Goal: Task Accomplishment & Management: Use online tool/utility

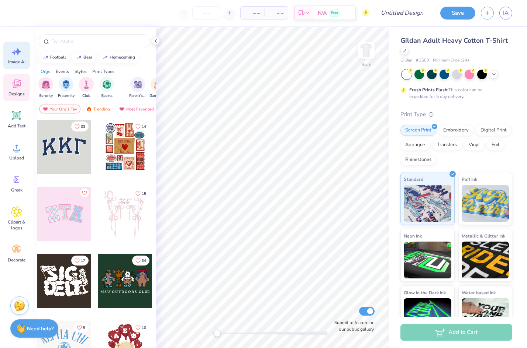
click at [18, 61] on span "Image AI" at bounding box center [16, 62] width 17 height 6
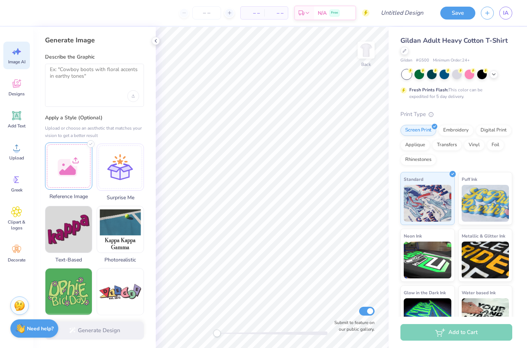
click at [74, 161] on div at bounding box center [68, 166] width 47 height 47
click at [77, 87] on div at bounding box center [94, 85] width 99 height 43
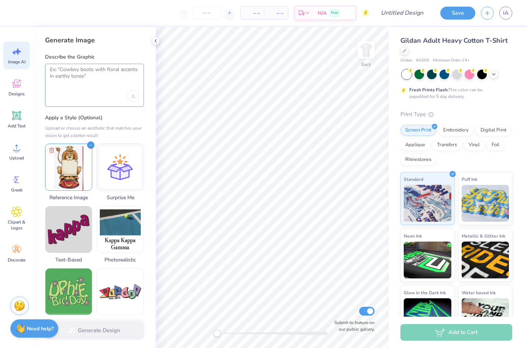
click at [73, 76] on textarea at bounding box center [94, 75] width 89 height 18
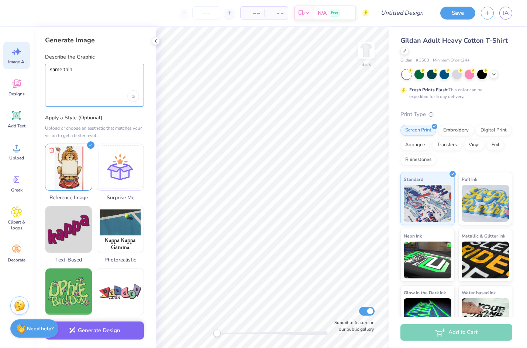
type textarea "same thing"
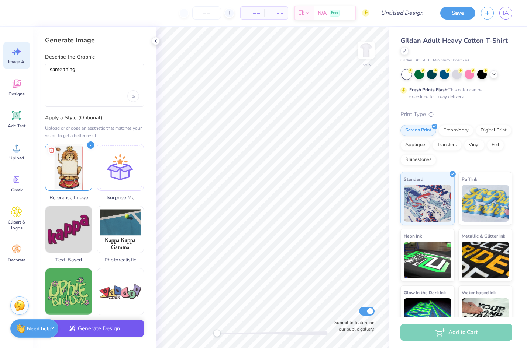
click at [119, 331] on button "Generate Design" at bounding box center [94, 329] width 99 height 18
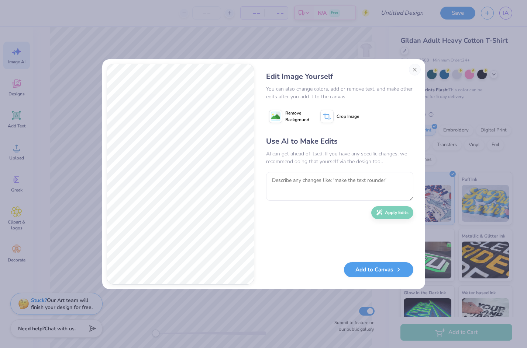
click at [162, 234] on div "Edit Image Yourself You can also change colors, add or remove text, and make ot…" at bounding box center [263, 174] width 323 height 230
click at [381, 272] on button "Add to Canvas" at bounding box center [378, 268] width 69 height 15
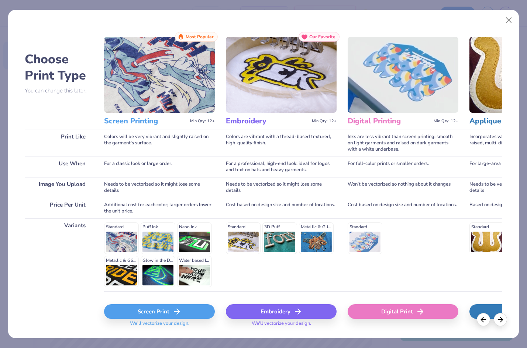
click at [158, 311] on div "Screen Print" at bounding box center [159, 312] width 111 height 15
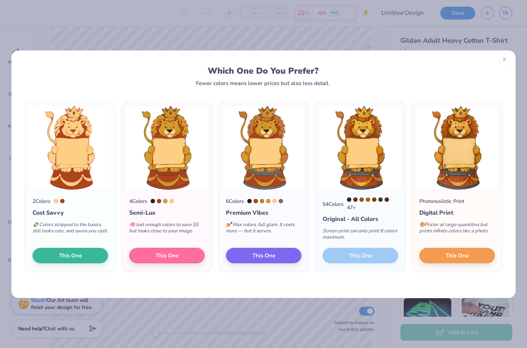
click at [503, 57] on icon at bounding box center [503, 59] width 5 height 5
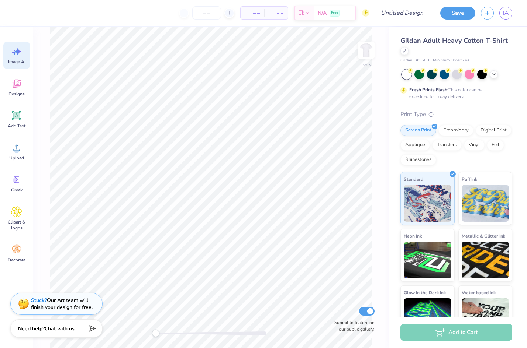
click at [17, 55] on icon at bounding box center [16, 51] width 11 height 11
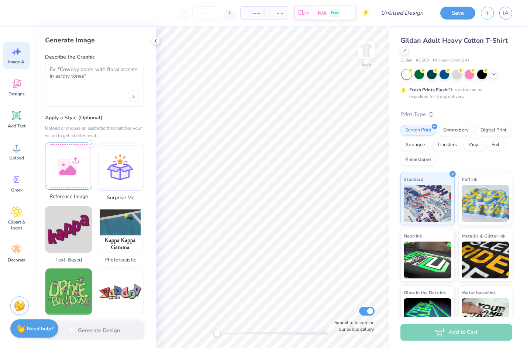
click at [65, 179] on div at bounding box center [68, 166] width 47 height 47
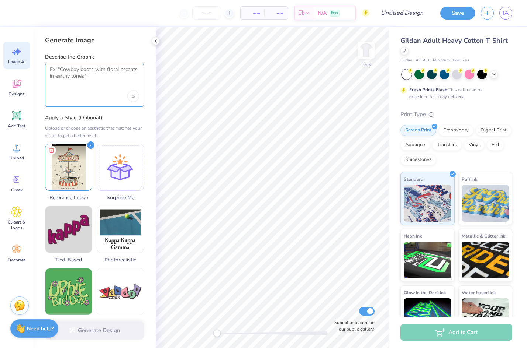
click at [86, 82] on textarea at bounding box center [94, 75] width 89 height 18
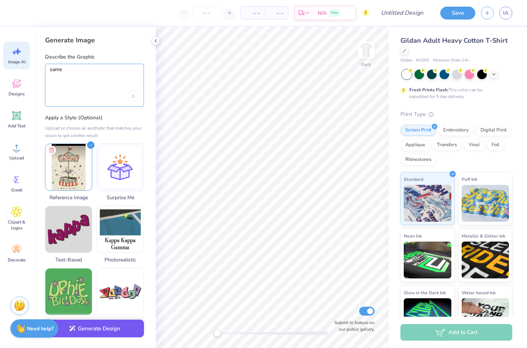
type textarea "same"
click at [96, 334] on button "Generate Design" at bounding box center [94, 329] width 99 height 18
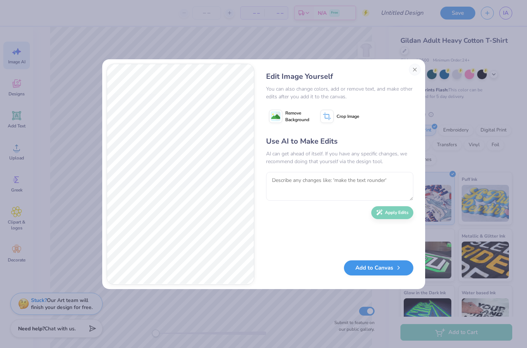
click at [381, 271] on button "Add to Canvas" at bounding box center [378, 268] width 69 height 15
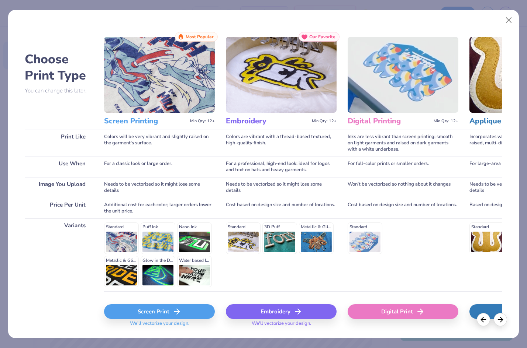
click at [170, 306] on div "Screen Print" at bounding box center [159, 312] width 111 height 15
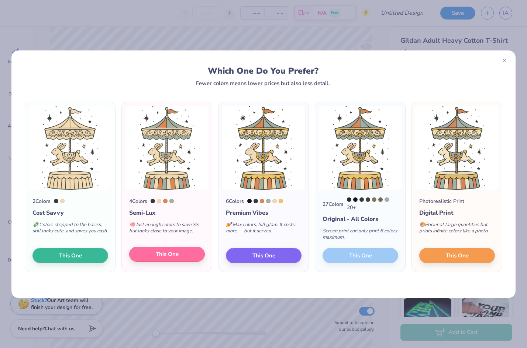
click at [150, 256] on button "This One" at bounding box center [167, 254] width 76 height 15
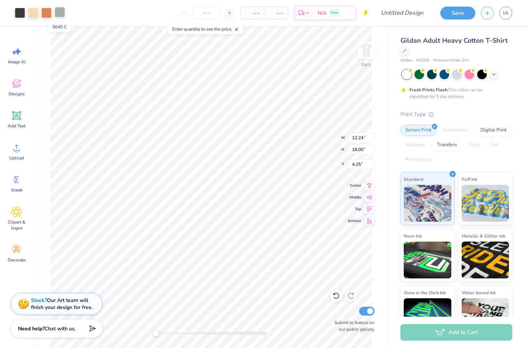
click at [60, 12] on div at bounding box center [60, 12] width 10 height 10
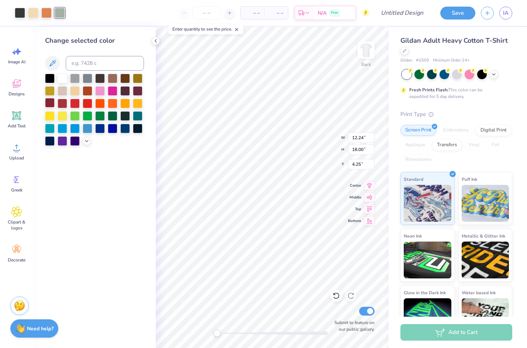
click at [52, 104] on div at bounding box center [50, 103] width 10 height 10
click at [61, 104] on div at bounding box center [63, 103] width 10 height 10
click at [50, 17] on div at bounding box center [46, 12] width 10 height 10
click at [127, 115] on div at bounding box center [125, 116] width 10 height 10
click at [32, 8] on div at bounding box center [33, 12] width 10 height 10
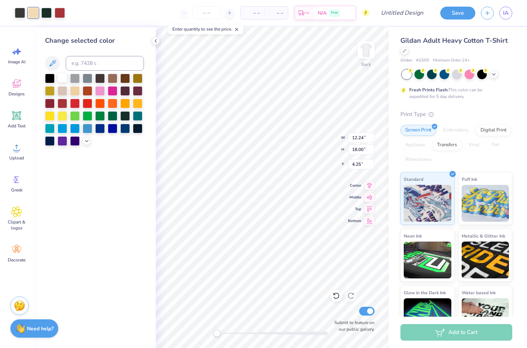
click at [63, 79] on div at bounding box center [63, 78] width 10 height 10
click at [492, 74] on icon at bounding box center [493, 74] width 6 height 6
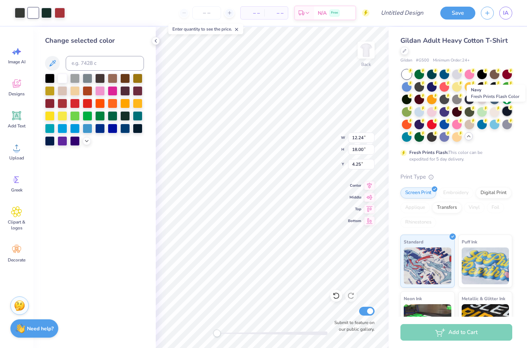
click at [505, 112] on div at bounding box center [507, 112] width 10 height 10
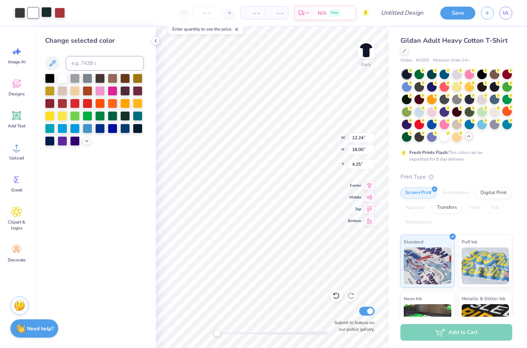
click at [47, 13] on div at bounding box center [46, 12] width 10 height 10
click at [87, 128] on div at bounding box center [88, 128] width 10 height 10
click at [21, 9] on div at bounding box center [20, 12] width 10 height 10
click at [66, 79] on div at bounding box center [63, 78] width 10 height 10
click at [86, 139] on icon at bounding box center [87, 141] width 6 height 6
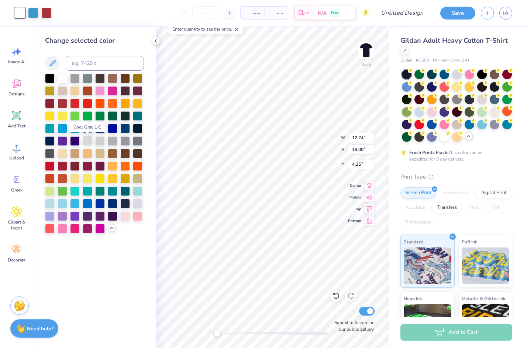
click at [86, 141] on div at bounding box center [88, 141] width 10 height 10
click at [88, 103] on div at bounding box center [88, 103] width 10 height 10
click at [87, 115] on div at bounding box center [88, 116] width 10 height 10
click at [33, 13] on div at bounding box center [33, 12] width 10 height 10
click at [336, 295] on icon at bounding box center [335, 295] width 7 height 7
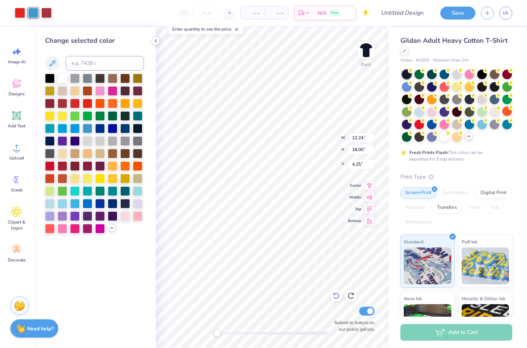
click at [336, 295] on icon at bounding box center [335, 295] width 7 height 7
click at [32, 10] on div at bounding box center [33, 12] width 10 height 10
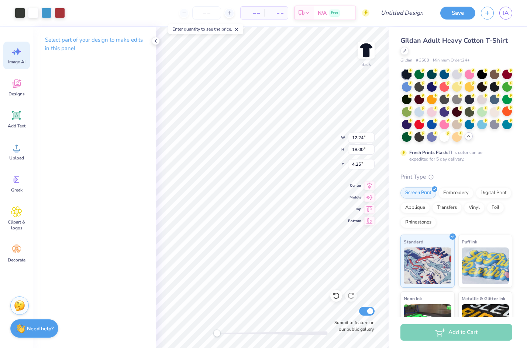
click at [14, 56] on icon at bounding box center [16, 51] width 11 height 11
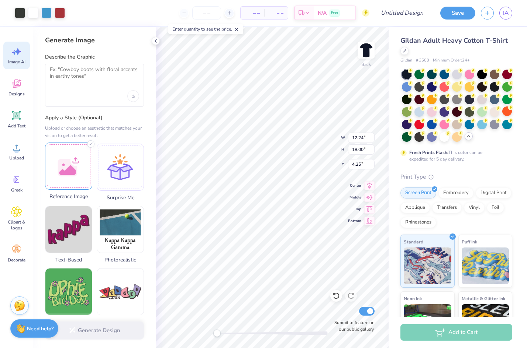
click at [64, 173] on div at bounding box center [68, 166] width 47 height 47
click at [108, 85] on div at bounding box center [94, 85] width 99 height 43
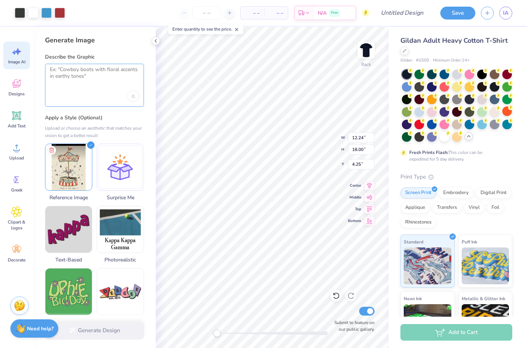
click at [70, 74] on textarea at bounding box center [94, 75] width 89 height 18
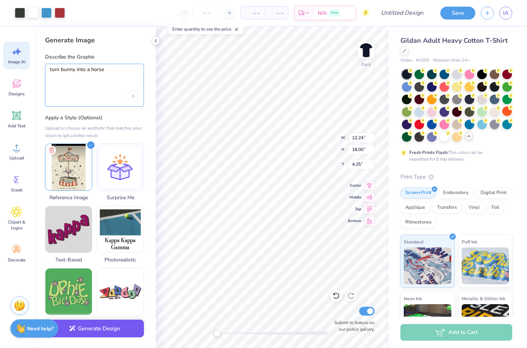
type textarea "turn bunny into a horse"
click at [116, 329] on button "Generate Design" at bounding box center [94, 329] width 99 height 18
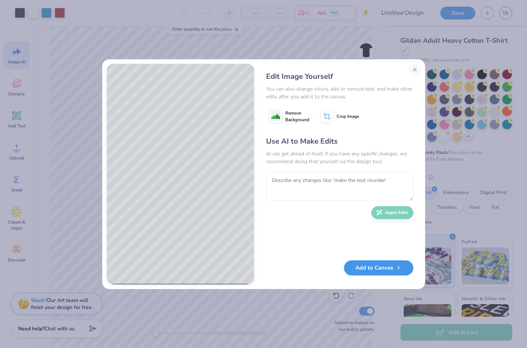
click at [381, 270] on button "Add to Canvas" at bounding box center [378, 268] width 69 height 15
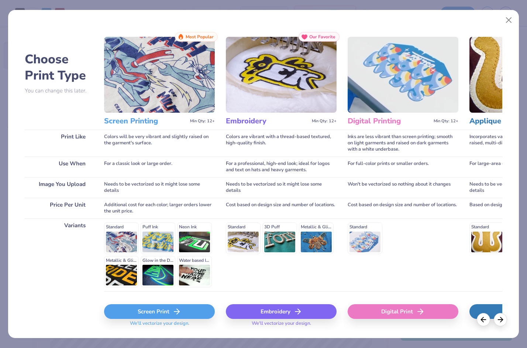
click at [185, 310] on div "Screen Print" at bounding box center [159, 312] width 111 height 15
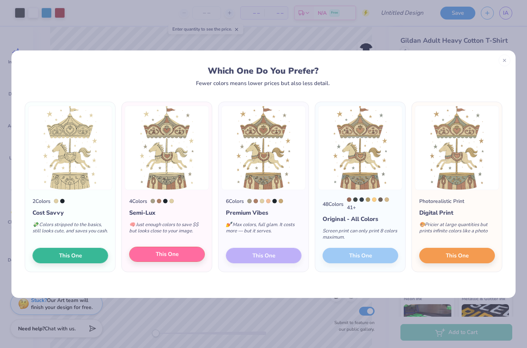
click at [169, 258] on span "This One" at bounding box center [167, 254] width 23 height 8
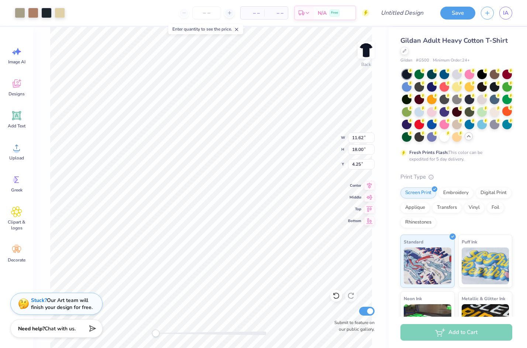
type input "7.80"
type input "11.47"
type input "4.20"
click at [21, 14] on div at bounding box center [20, 12] width 10 height 10
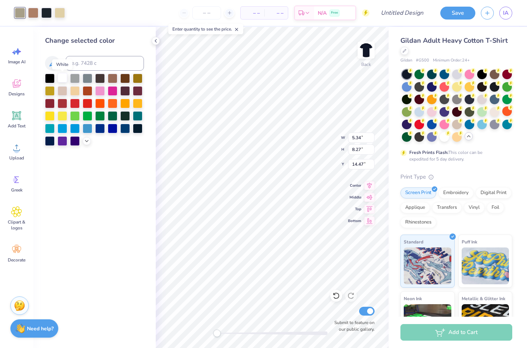
click at [65, 82] on div at bounding box center [63, 78] width 10 height 10
click at [35, 12] on div at bounding box center [33, 12] width 10 height 10
click at [88, 129] on div at bounding box center [88, 128] width 10 height 10
click at [61, 17] on div at bounding box center [60, 12] width 10 height 10
click at [73, 105] on div at bounding box center [75, 103] width 10 height 10
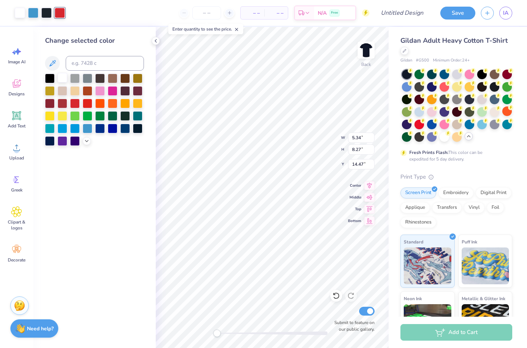
click at [60, 77] on div at bounding box center [63, 78] width 10 height 10
click at [33, 13] on div at bounding box center [33, 12] width 10 height 10
click at [86, 104] on div at bounding box center [88, 103] width 10 height 10
click at [48, 14] on div at bounding box center [46, 12] width 10 height 10
click at [73, 129] on div at bounding box center [75, 128] width 10 height 10
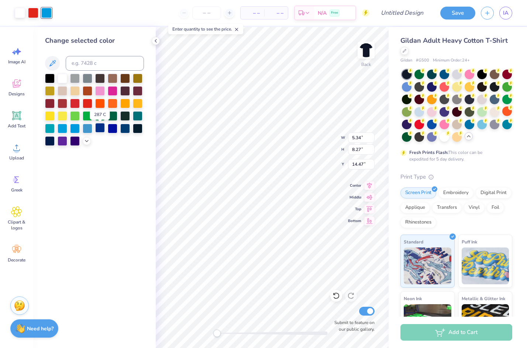
click at [98, 132] on div at bounding box center [100, 128] width 10 height 10
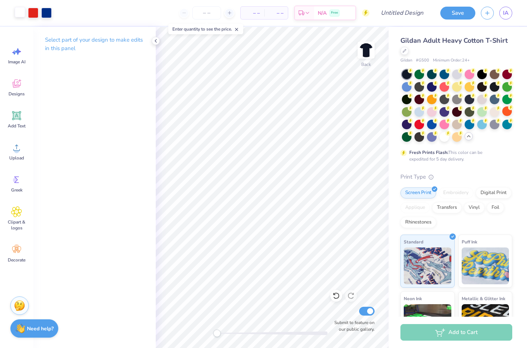
click at [20, 13] on div at bounding box center [20, 12] width 10 height 10
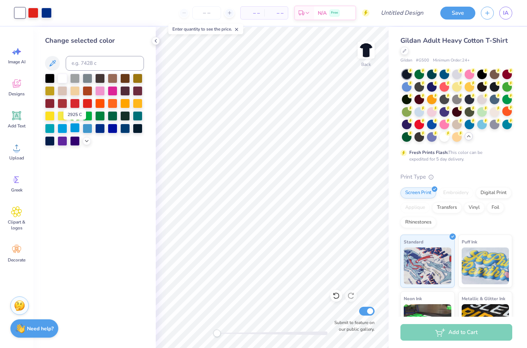
click at [76, 130] on div at bounding box center [75, 128] width 10 height 10
click at [76, 104] on div at bounding box center [75, 103] width 10 height 10
click at [34, 10] on div at bounding box center [33, 12] width 10 height 10
click at [60, 80] on div at bounding box center [63, 78] width 10 height 10
click at [338, 297] on icon at bounding box center [335, 295] width 7 height 7
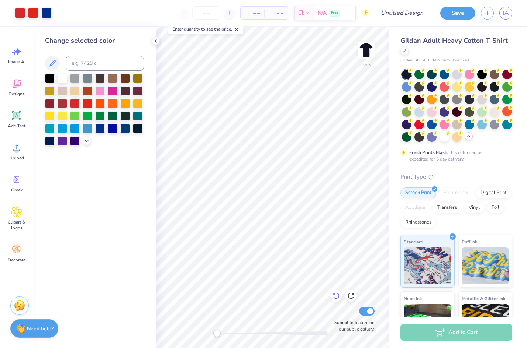
click at [338, 297] on icon at bounding box center [335, 295] width 7 height 7
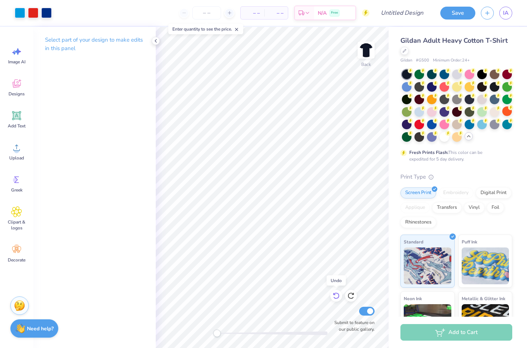
click at [338, 297] on icon at bounding box center [335, 295] width 7 height 7
click at [17, 62] on span "Image AI" at bounding box center [16, 62] width 17 height 6
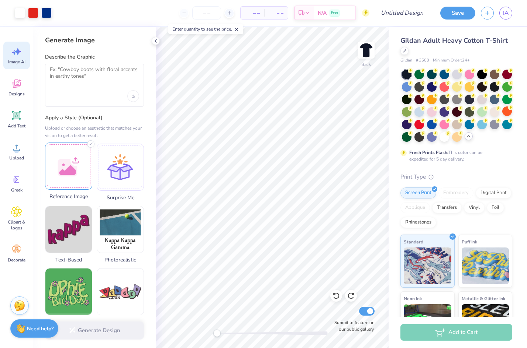
click at [71, 162] on div at bounding box center [68, 166] width 47 height 47
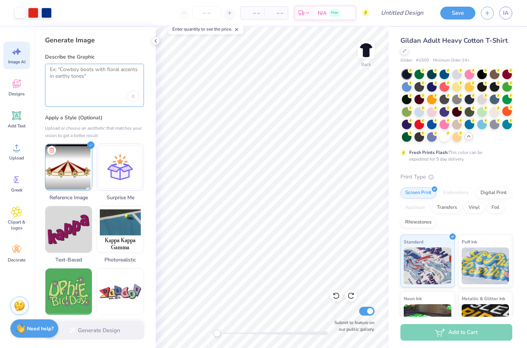
click at [101, 75] on textarea at bounding box center [94, 75] width 89 height 18
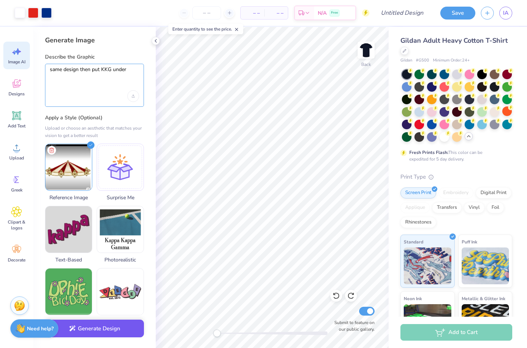
type textarea "same design then put KKG under"
click at [103, 330] on button "Generate Design" at bounding box center [94, 329] width 99 height 18
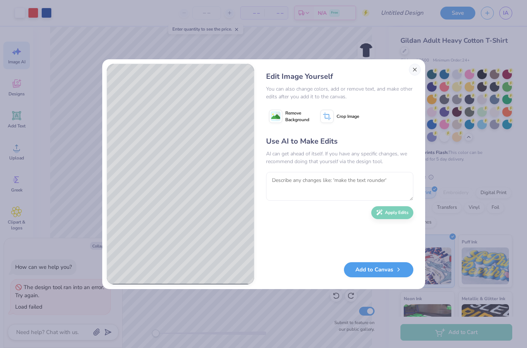
click at [414, 72] on button "Close" at bounding box center [415, 70] width 12 height 12
click at [414, 72] on div at bounding box center [419, 75] width 10 height 10
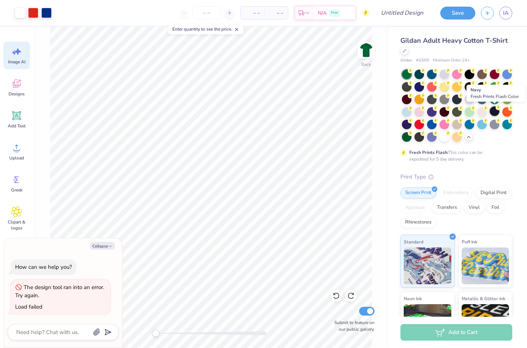
click at [491, 110] on div at bounding box center [494, 112] width 10 height 10
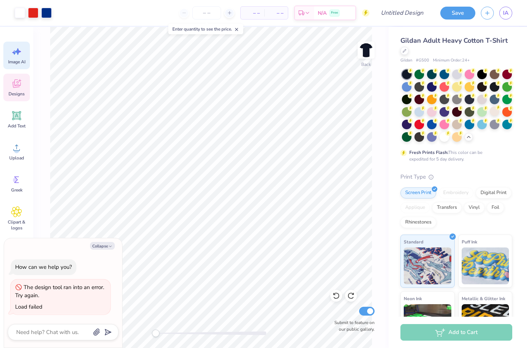
click at [18, 82] on icon at bounding box center [16, 83] width 11 height 11
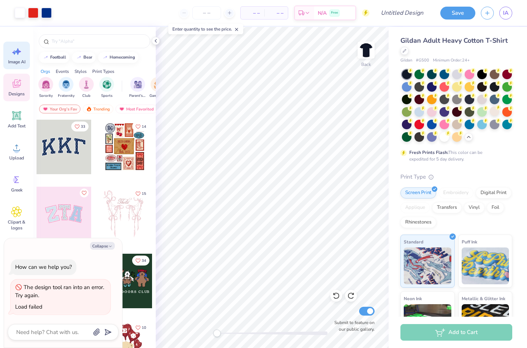
click at [17, 54] on icon at bounding box center [16, 51] width 11 height 11
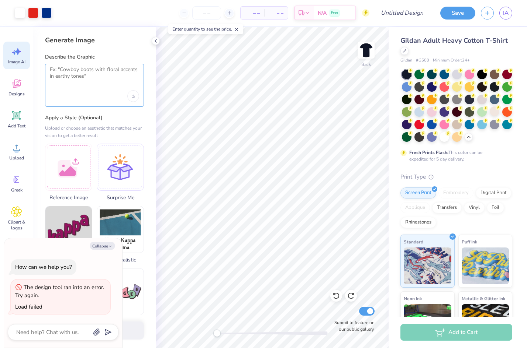
click at [87, 80] on textarea at bounding box center [94, 75] width 89 height 18
click at [102, 249] on button "Collapse" at bounding box center [102, 246] width 25 height 8
type textarea "x"
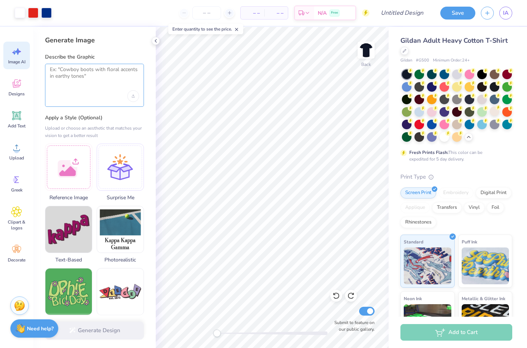
click at [78, 69] on textarea at bounding box center [94, 75] width 89 height 18
type textarea "h"
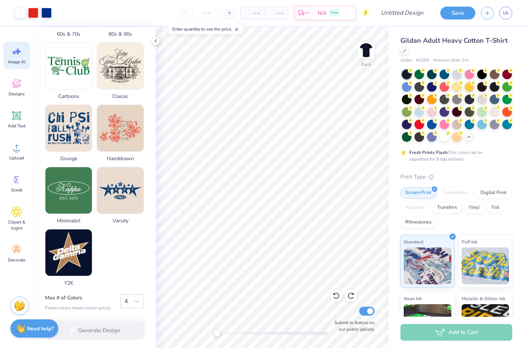
scroll to position [292, 0]
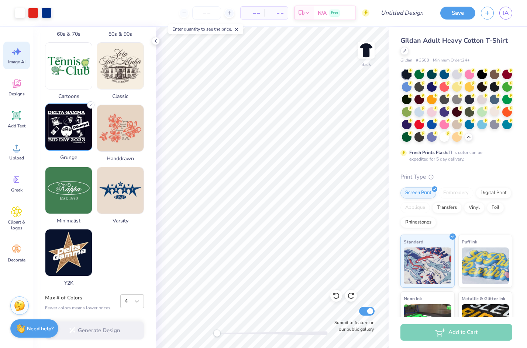
click at [76, 127] on img at bounding box center [68, 127] width 46 height 46
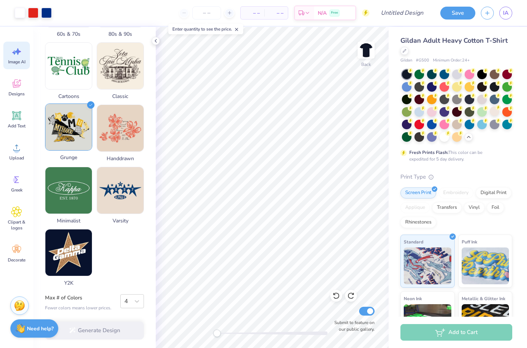
click at [79, 127] on img at bounding box center [68, 127] width 46 height 46
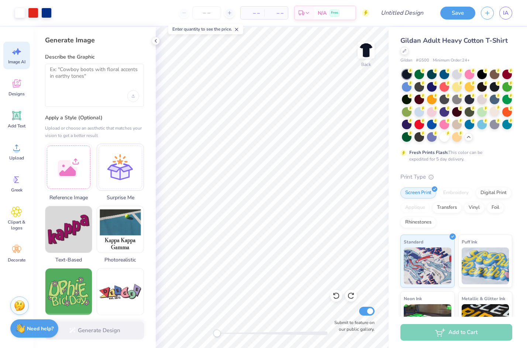
scroll to position [0, 0]
click at [508, 13] on span "IA" at bounding box center [506, 13] width 6 height 8
